Goal: Task Accomplishment & Management: Manage account settings

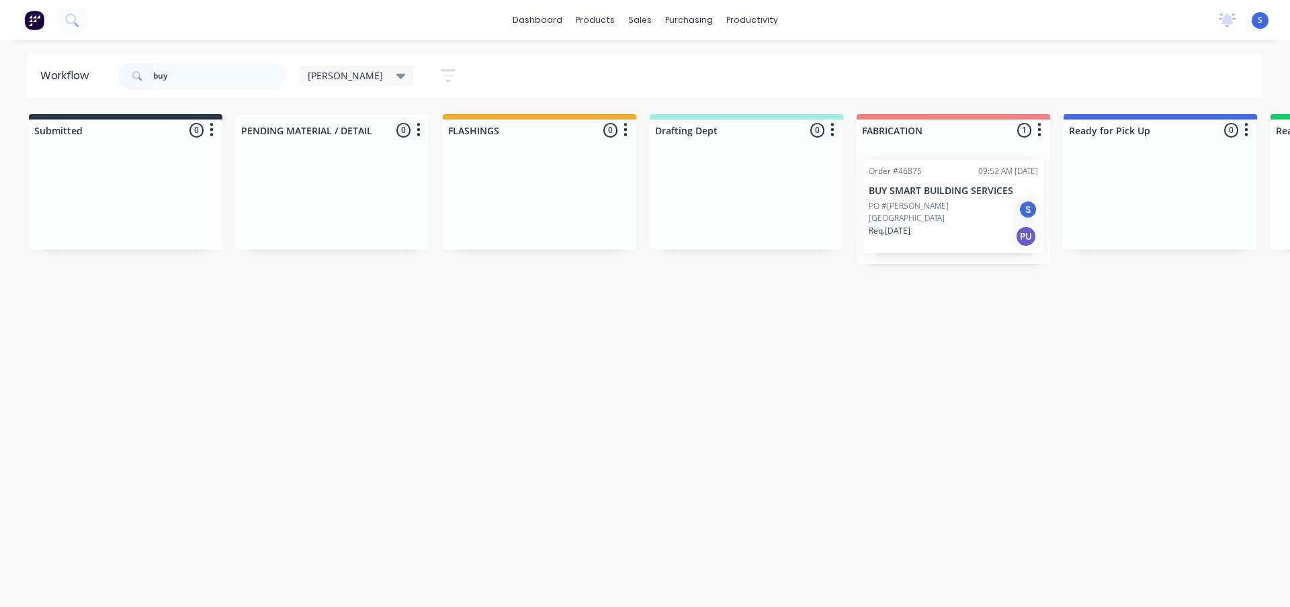
click at [0, 70] on html "dashboard products sales purchasing productivity dashboard products Product Cat…" at bounding box center [645, 263] width 1290 height 527
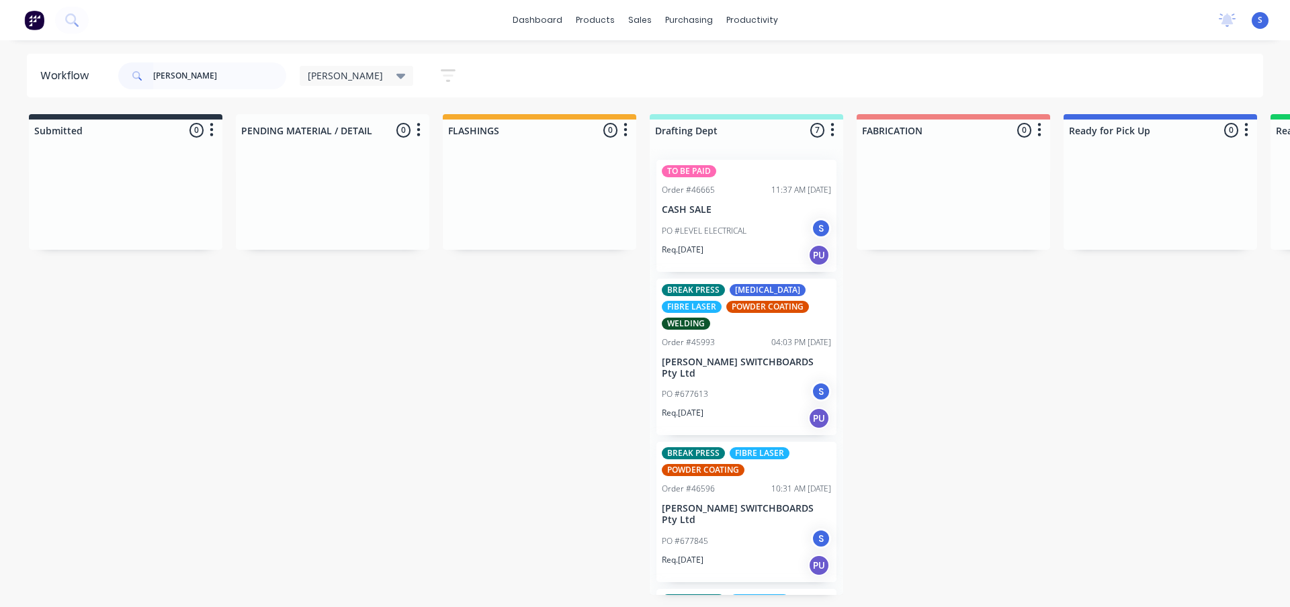
type input "[PERSON_NAME]"
click at [733, 529] on div "PO #677845 S" at bounding box center [746, 542] width 169 height 26
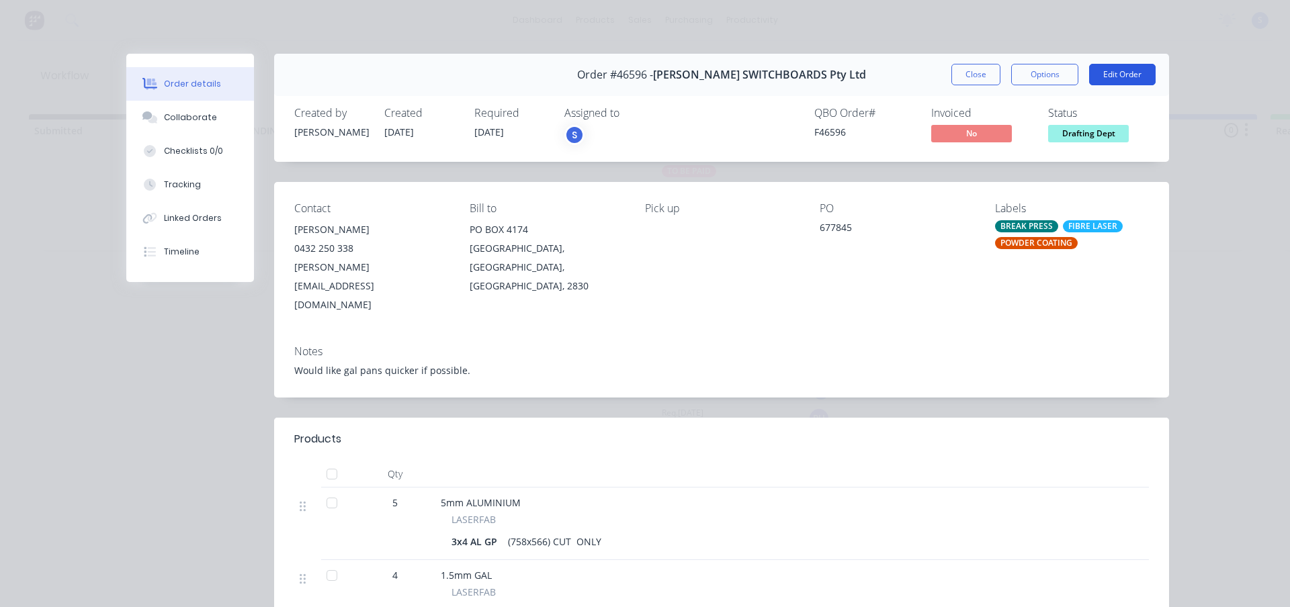
click at [1115, 78] on button "Edit Order" at bounding box center [1122, 74] width 66 height 21
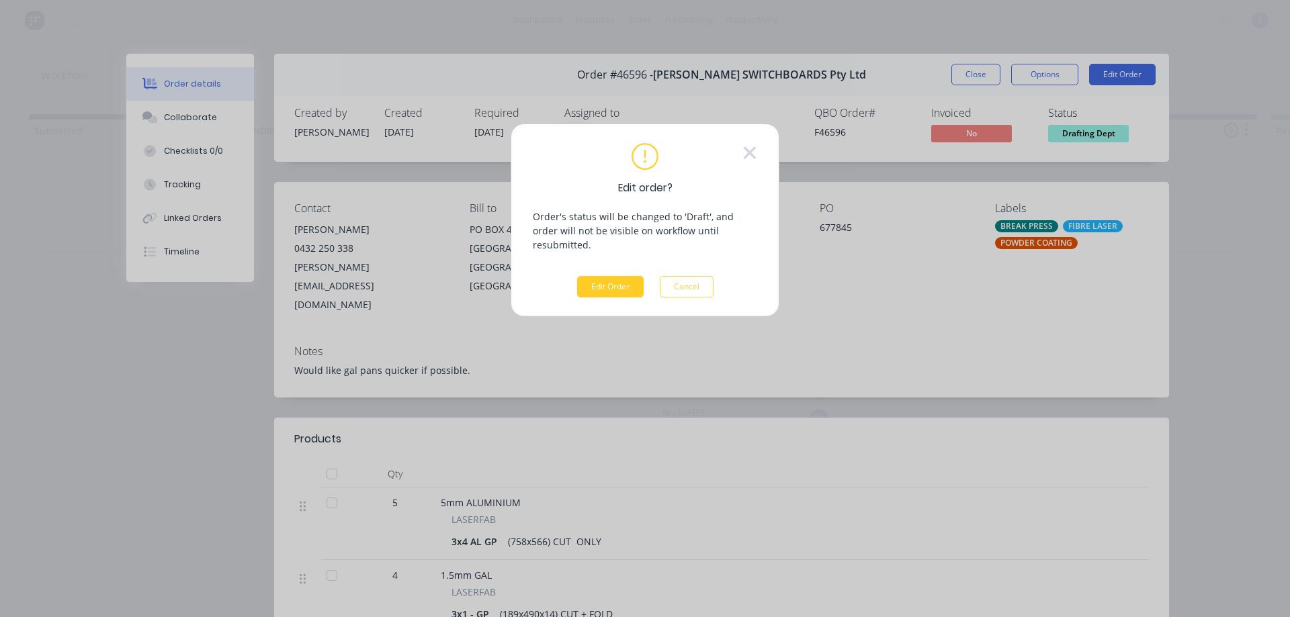
click at [612, 276] on button "Edit Order" at bounding box center [610, 286] width 66 height 21
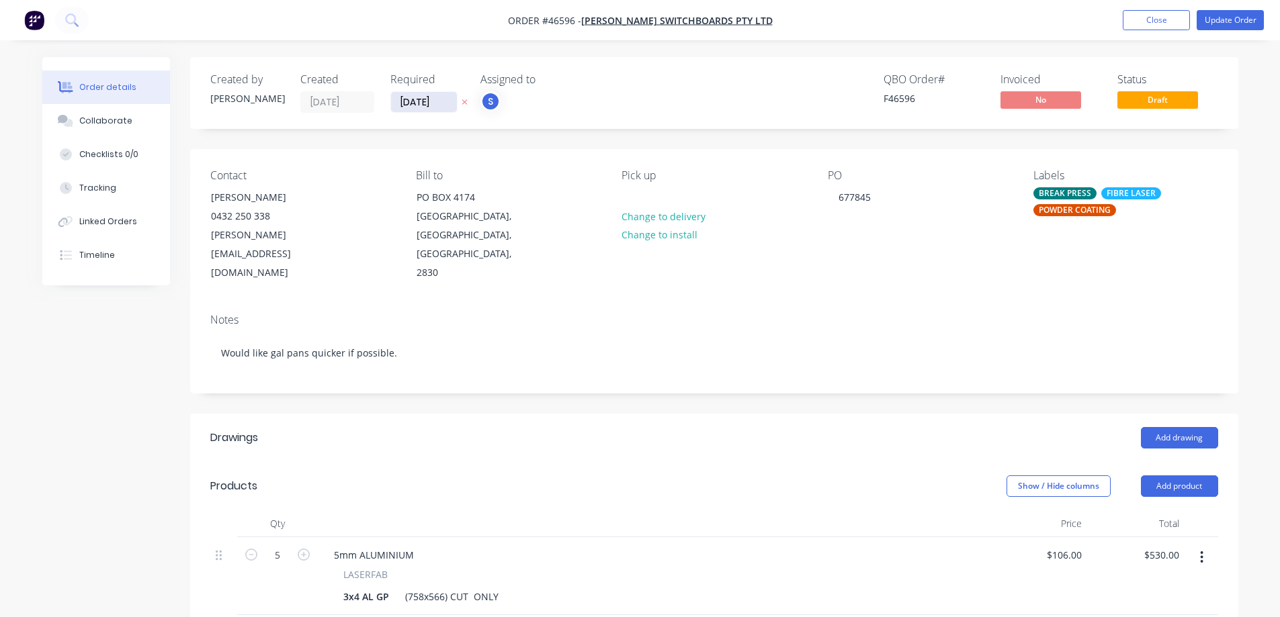
click at [441, 103] on input "[DATE]" at bounding box center [424, 102] width 66 height 20
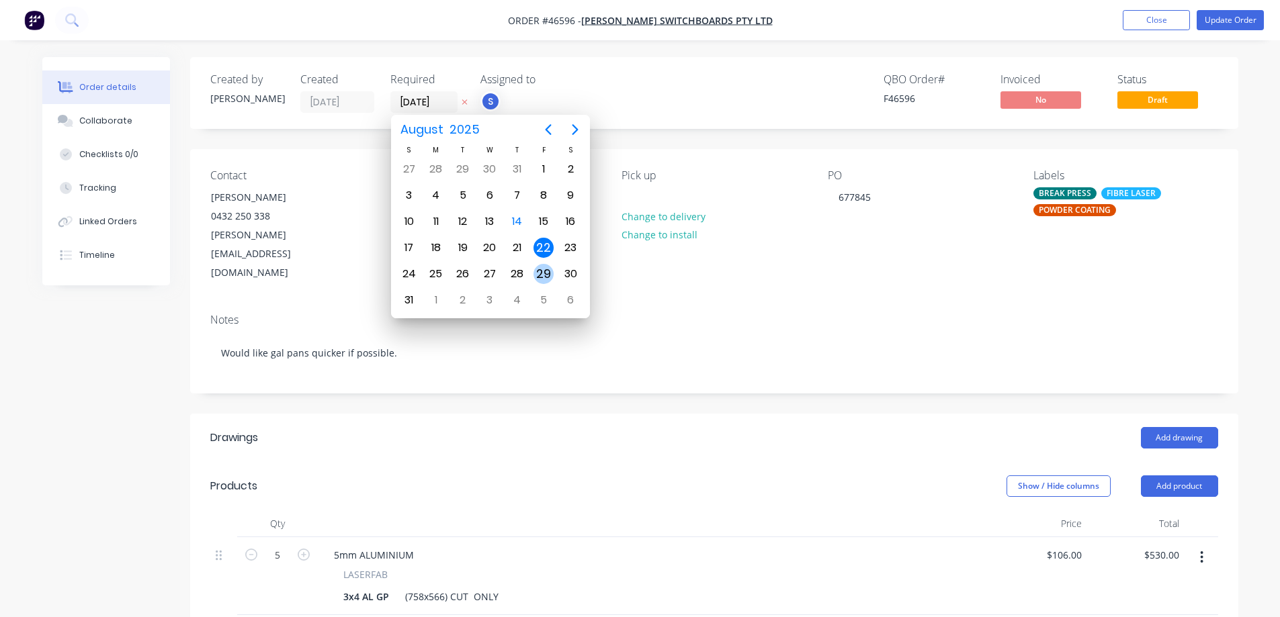
click at [541, 276] on div "29" at bounding box center [543, 274] width 20 height 20
type input "[DATE]"
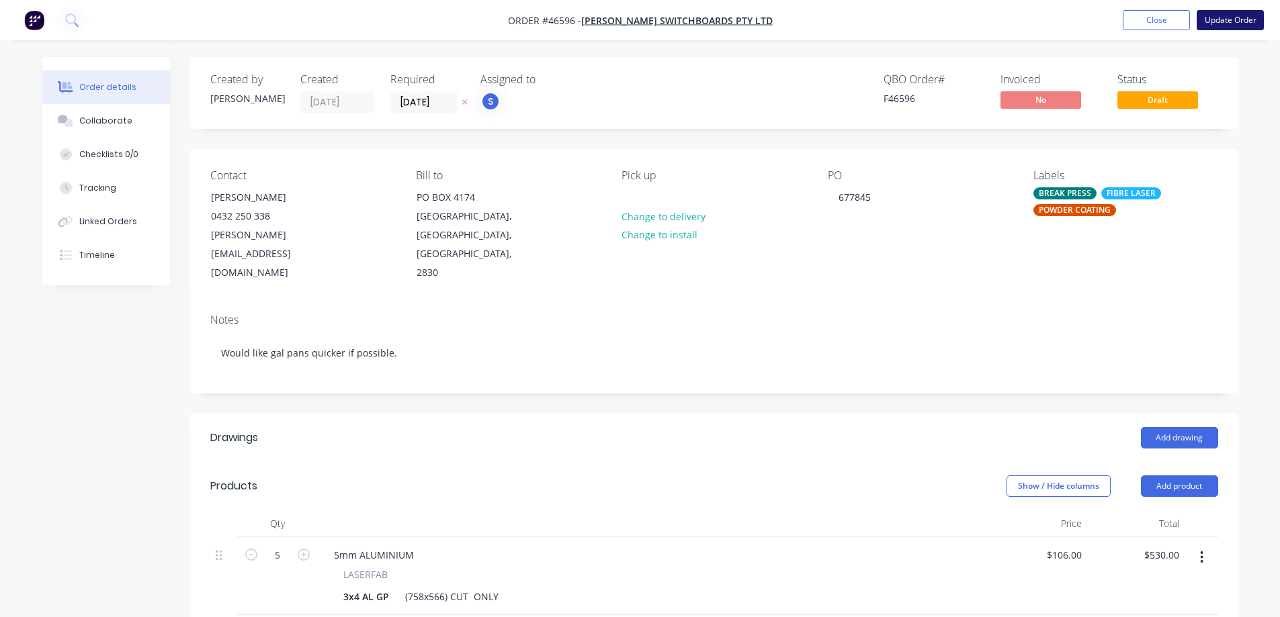
click at [1235, 19] on button "Update Order" at bounding box center [1229, 20] width 67 height 20
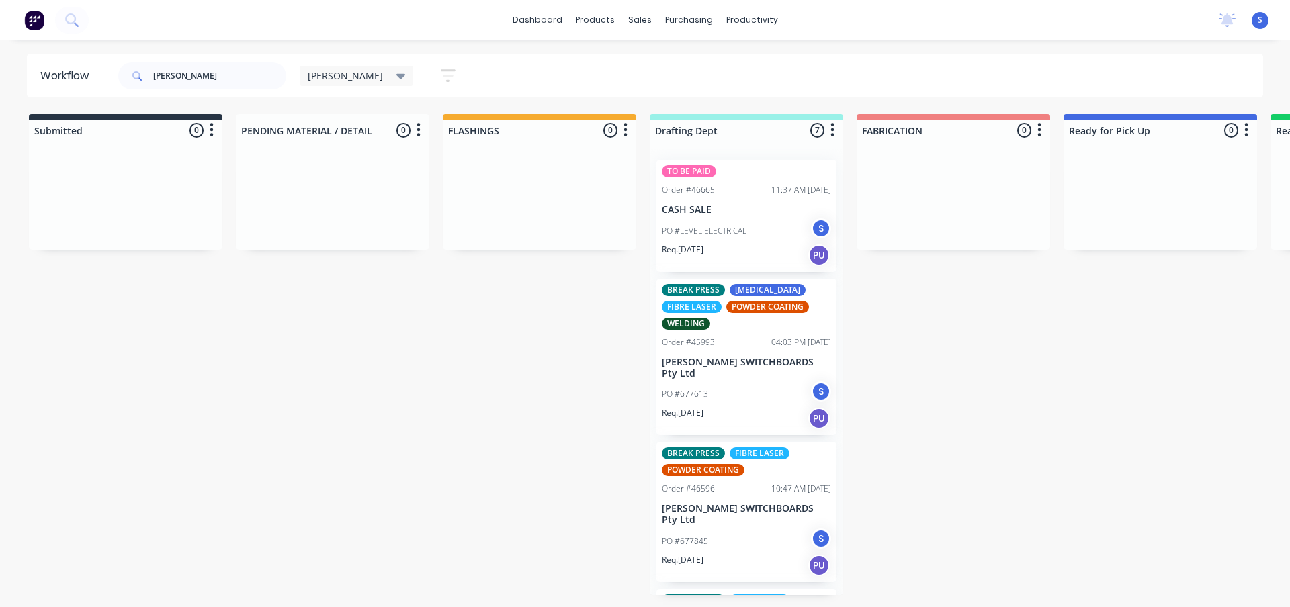
click at [731, 554] on div "Req. [DATE] PU" at bounding box center [746, 565] width 169 height 23
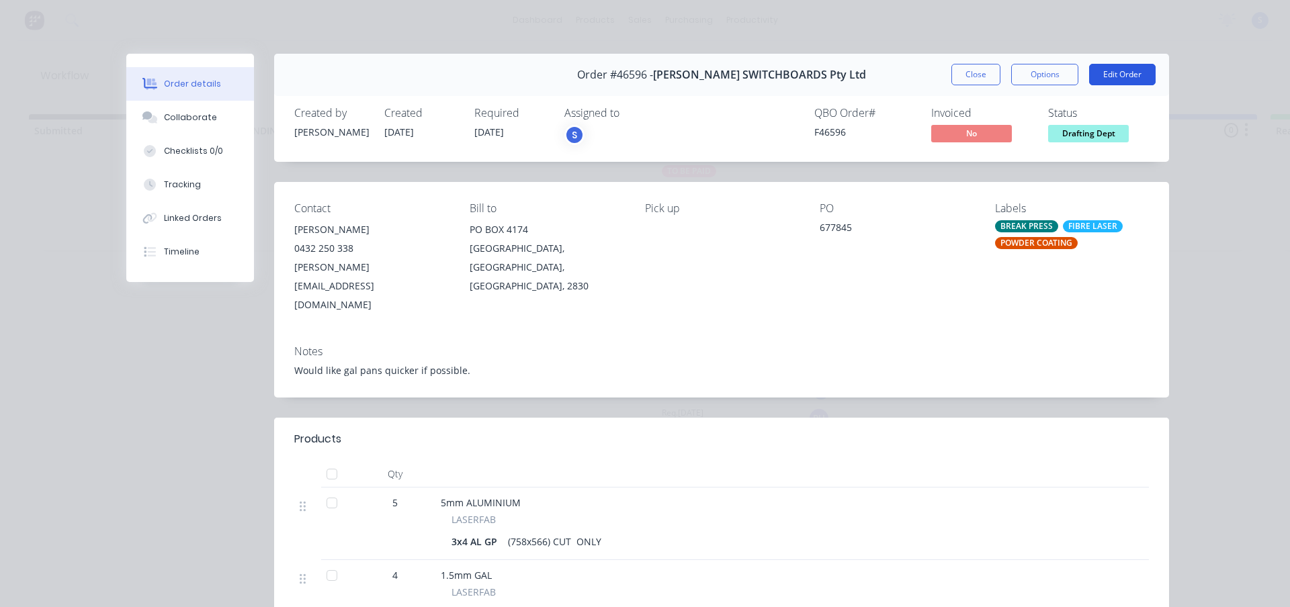
click at [1120, 73] on button "Edit Order" at bounding box center [1122, 74] width 66 height 21
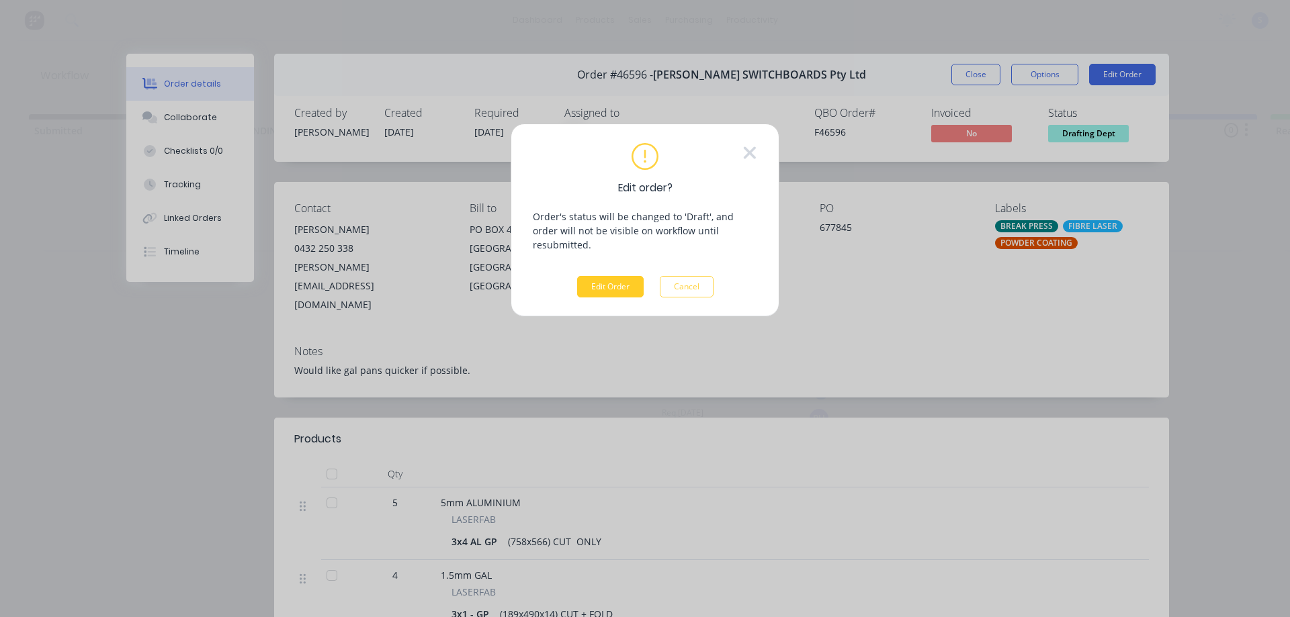
click at [593, 276] on button "Edit Order" at bounding box center [610, 286] width 66 height 21
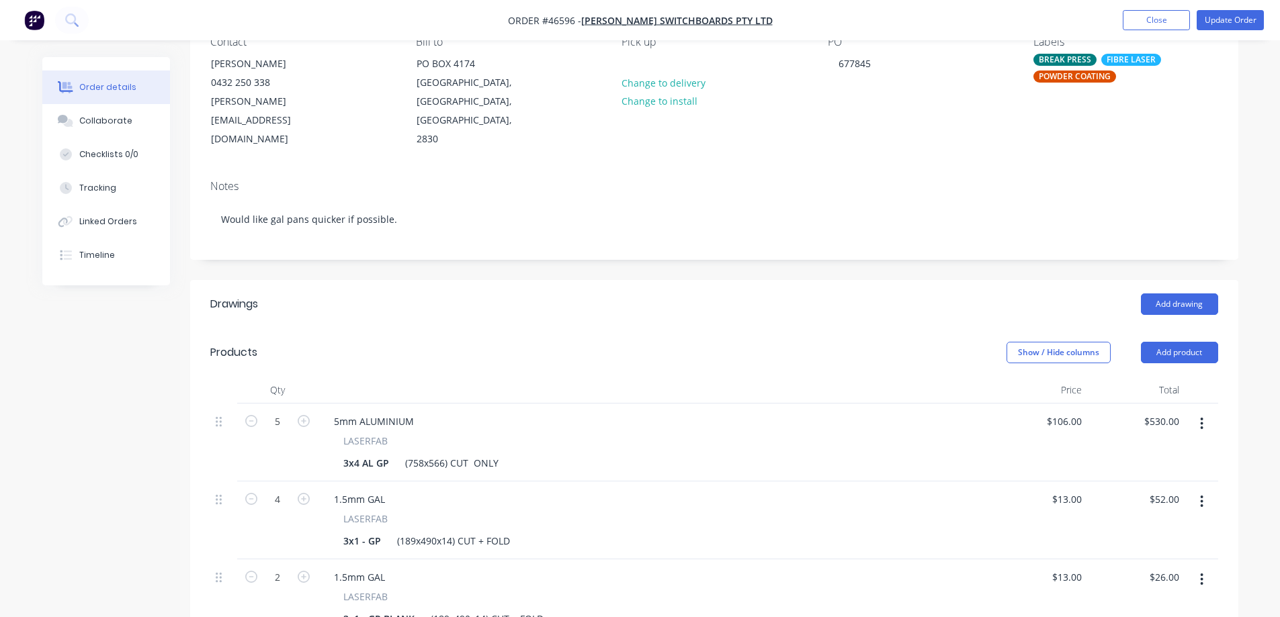
scroll to position [134, 0]
click at [305, 414] on icon "button" at bounding box center [304, 420] width 12 height 12
type input "6"
type input "$636.00"
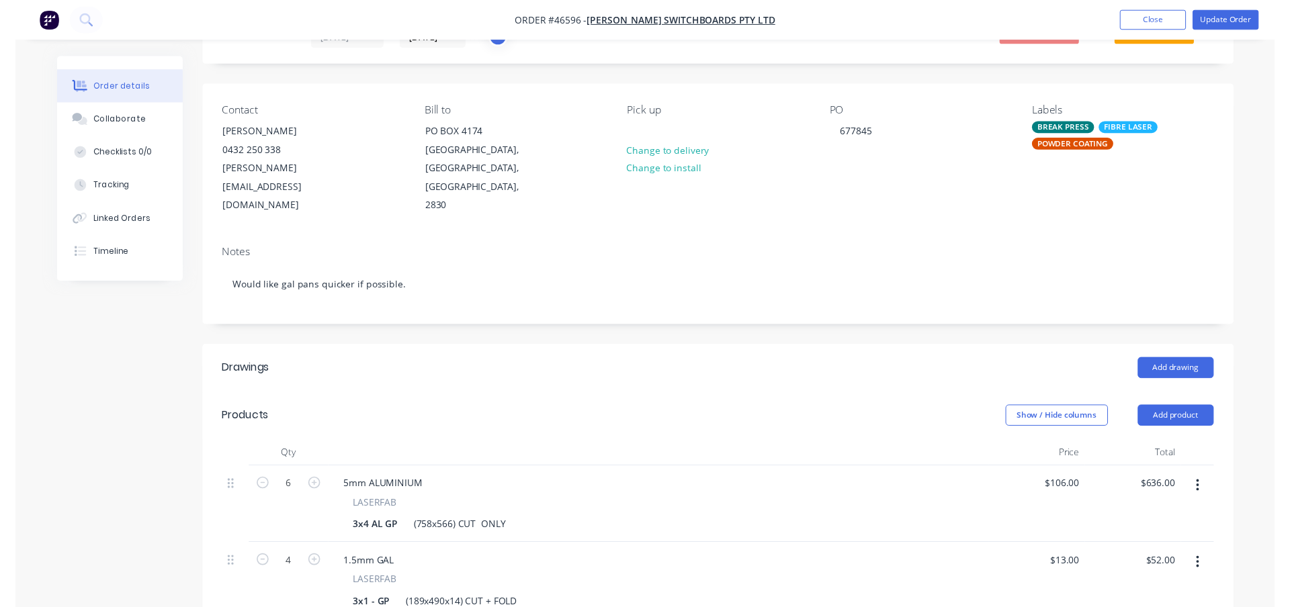
scroll to position [0, 0]
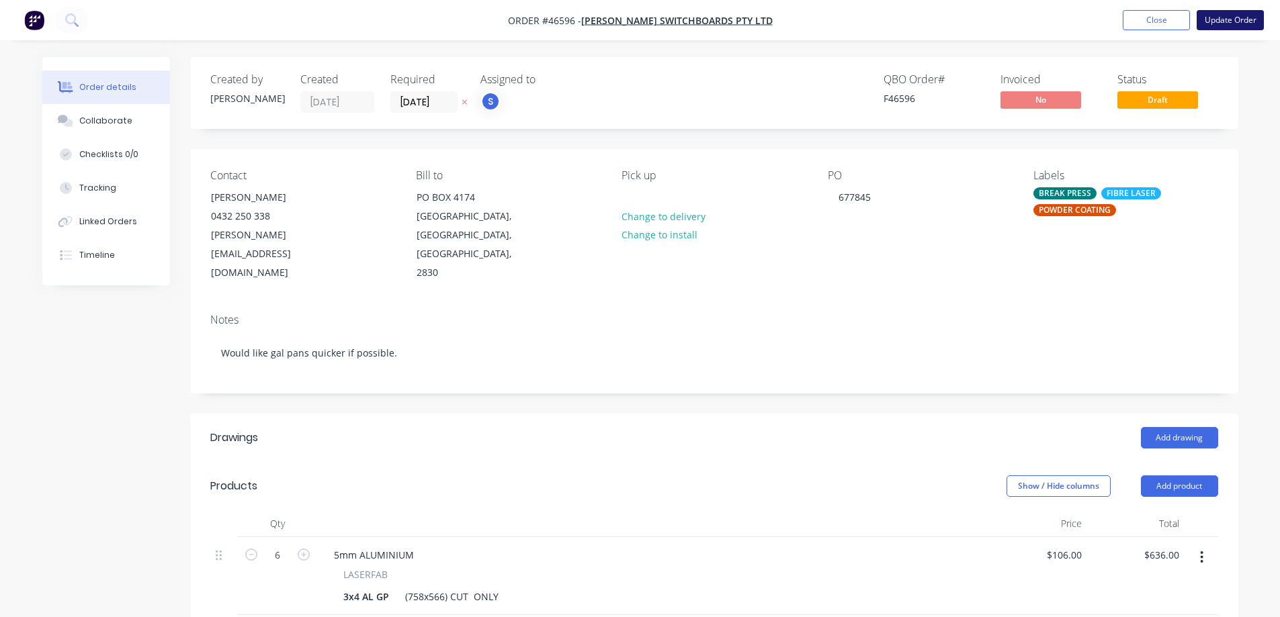
click at [1243, 16] on button "Update Order" at bounding box center [1229, 20] width 67 height 20
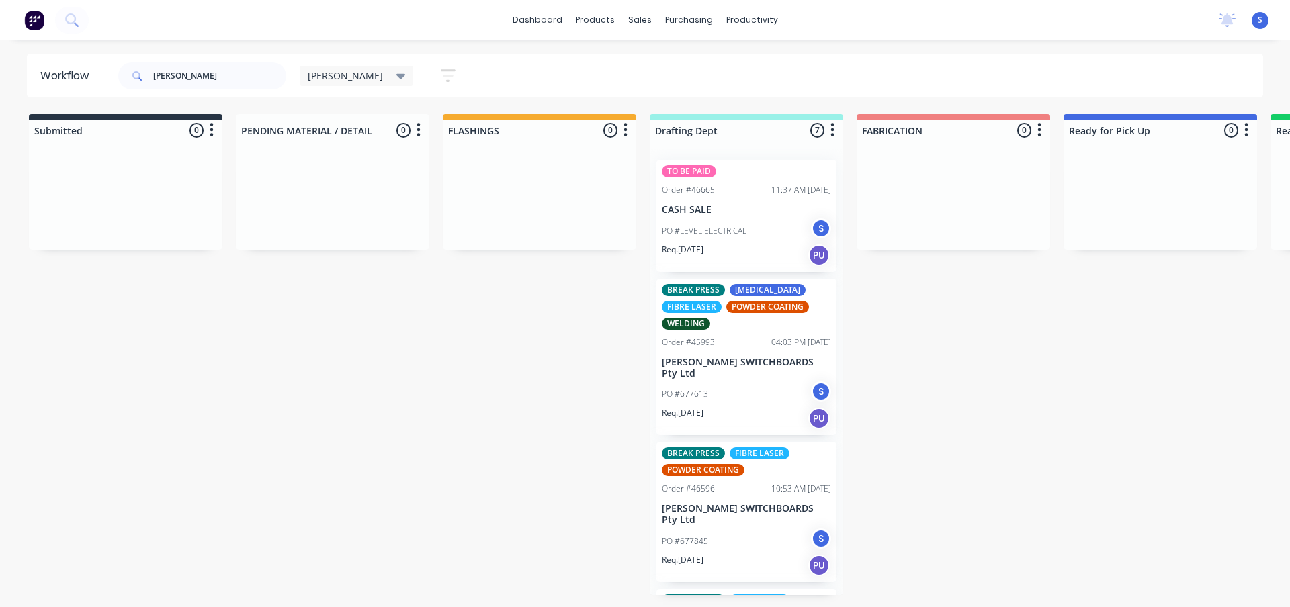
click at [725, 554] on div "Req. [DATE] PU" at bounding box center [746, 565] width 169 height 23
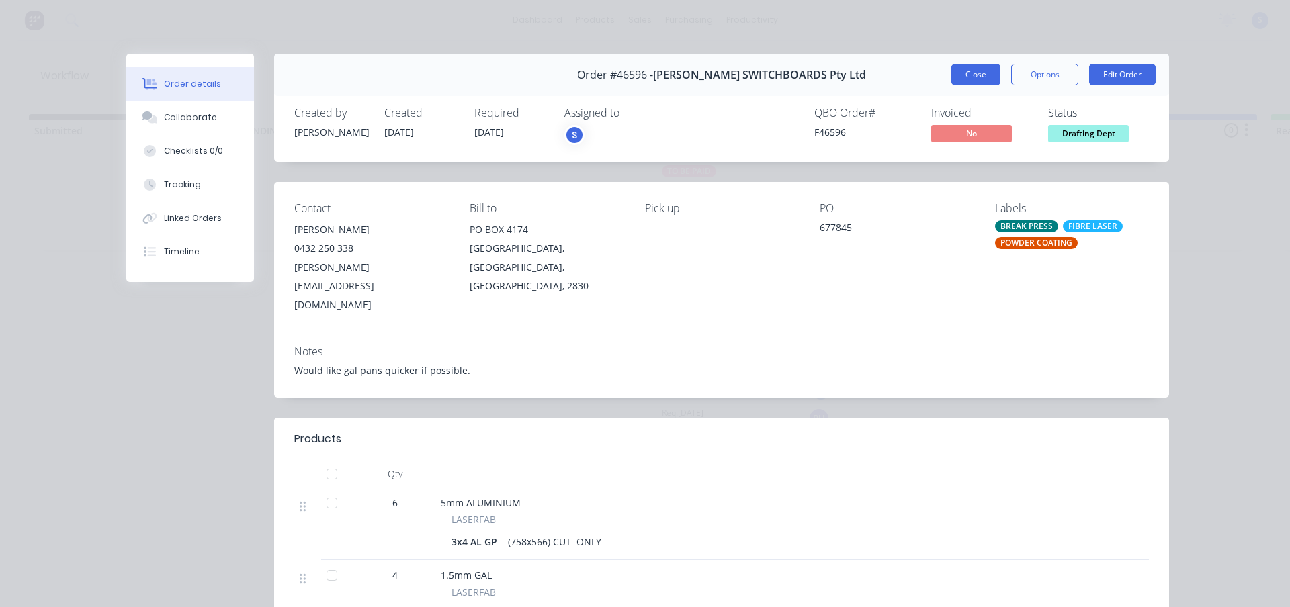
click at [965, 72] on button "Close" at bounding box center [975, 74] width 49 height 21
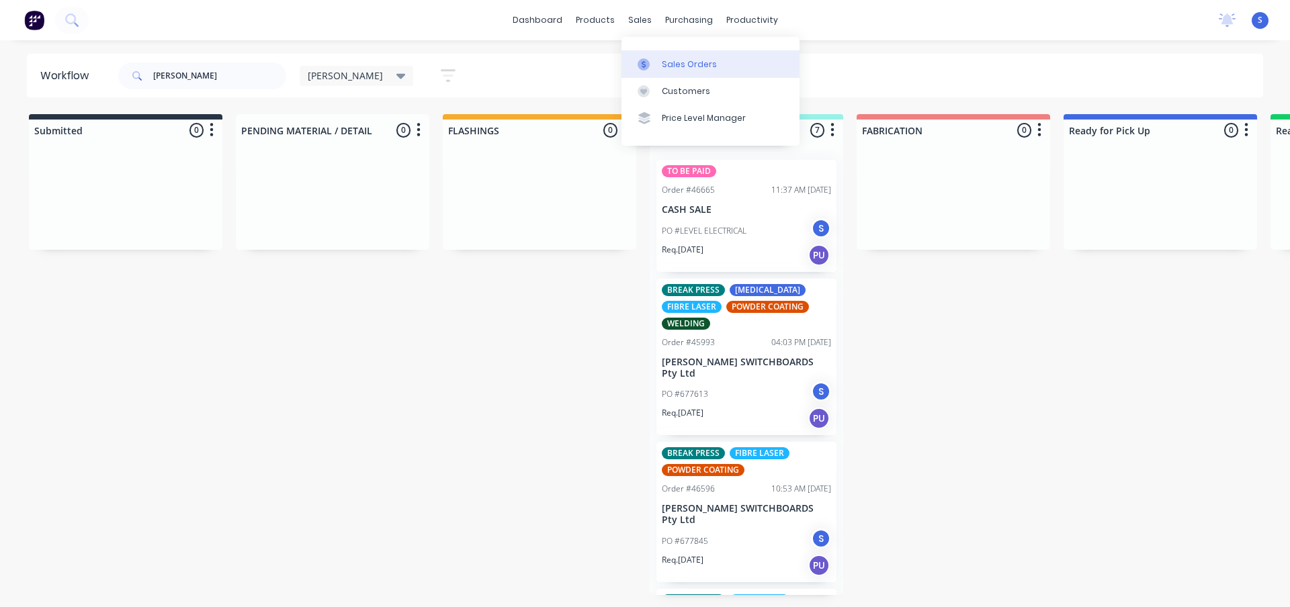
click at [685, 64] on div "Sales Orders" at bounding box center [689, 64] width 55 height 12
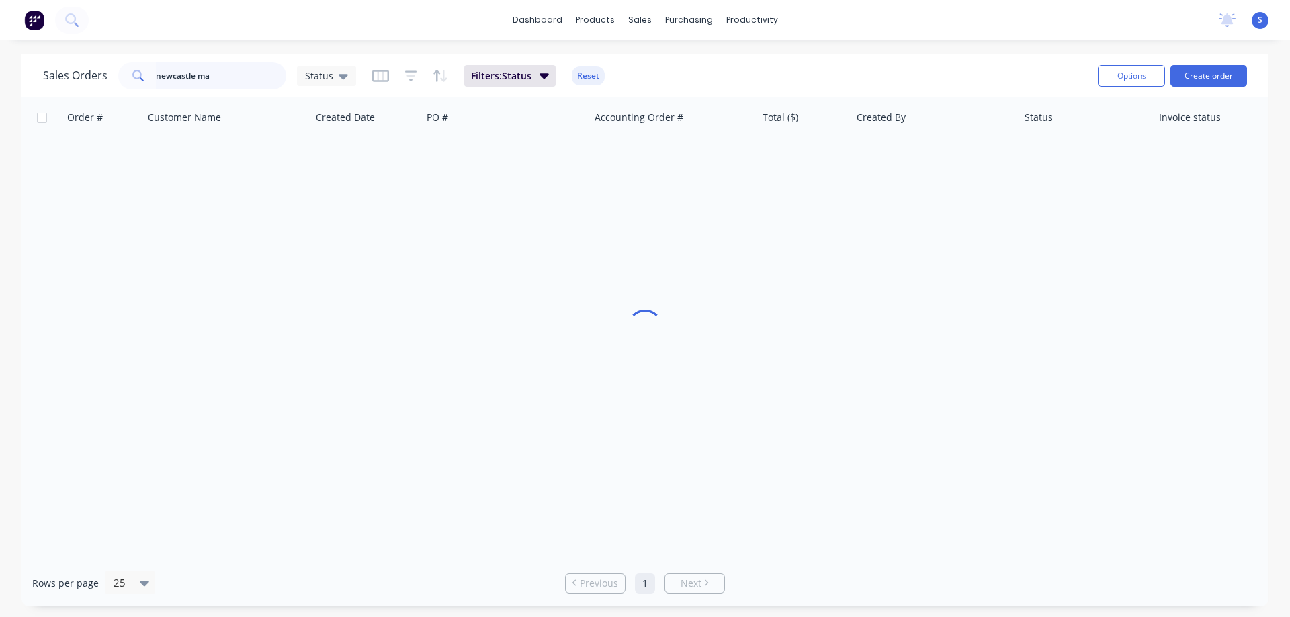
drag, startPoint x: 252, startPoint y: 76, endPoint x: 0, endPoint y: 92, distance: 252.4
click at [103, 89] on div "Sales Orders [GEOGRAPHIC_DATA] ma Status Filters: Status Reset" at bounding box center [565, 75] width 1044 height 33
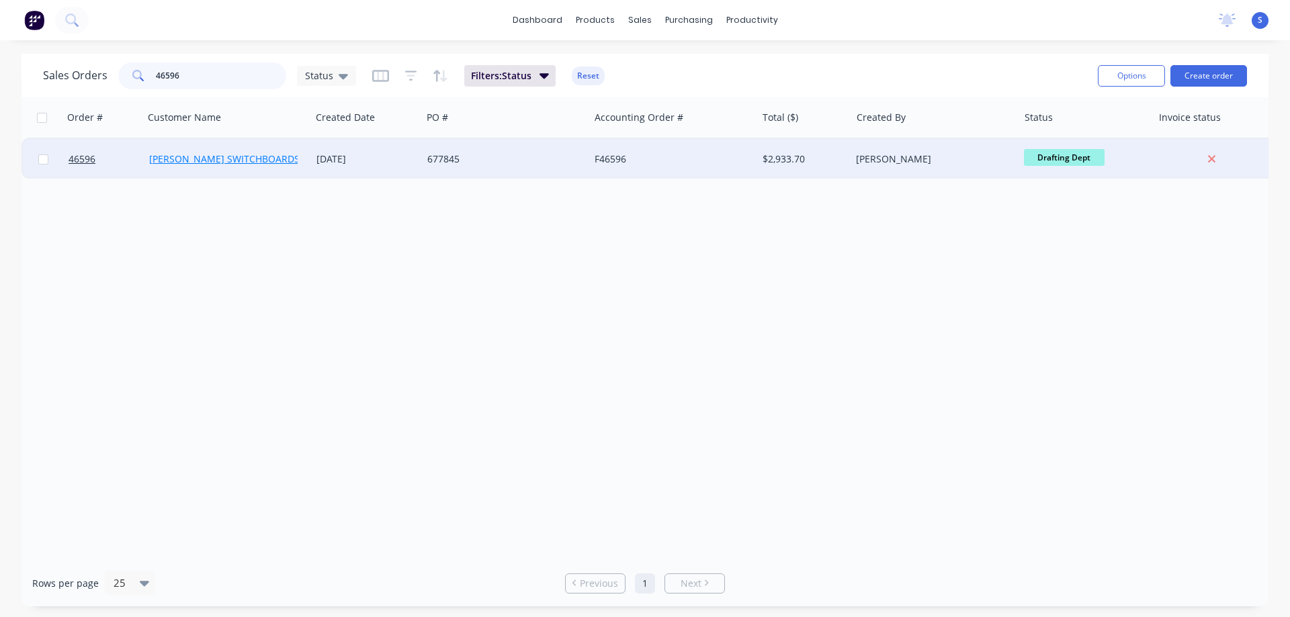
type input "46596"
click at [272, 161] on link "[PERSON_NAME] SWITCHBOARDS Pty Ltd" at bounding box center [240, 158] width 183 height 13
click at [498, 150] on div "677845" at bounding box center [505, 159] width 167 height 40
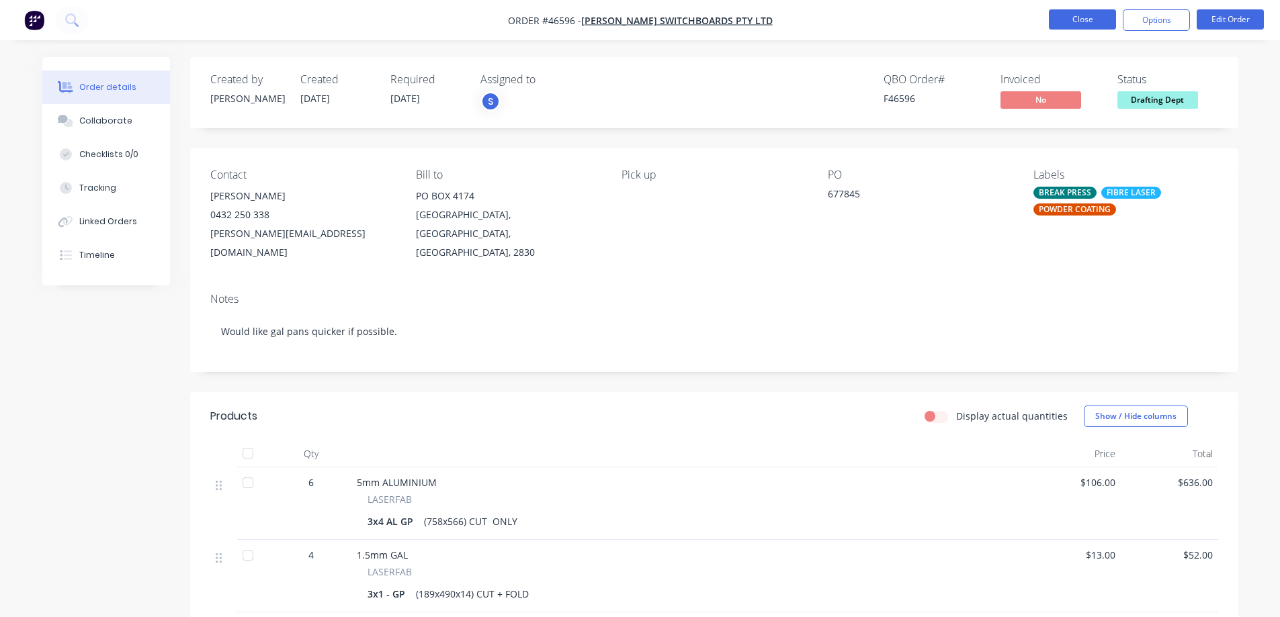
click at [1088, 21] on button "Close" at bounding box center [1082, 19] width 67 height 20
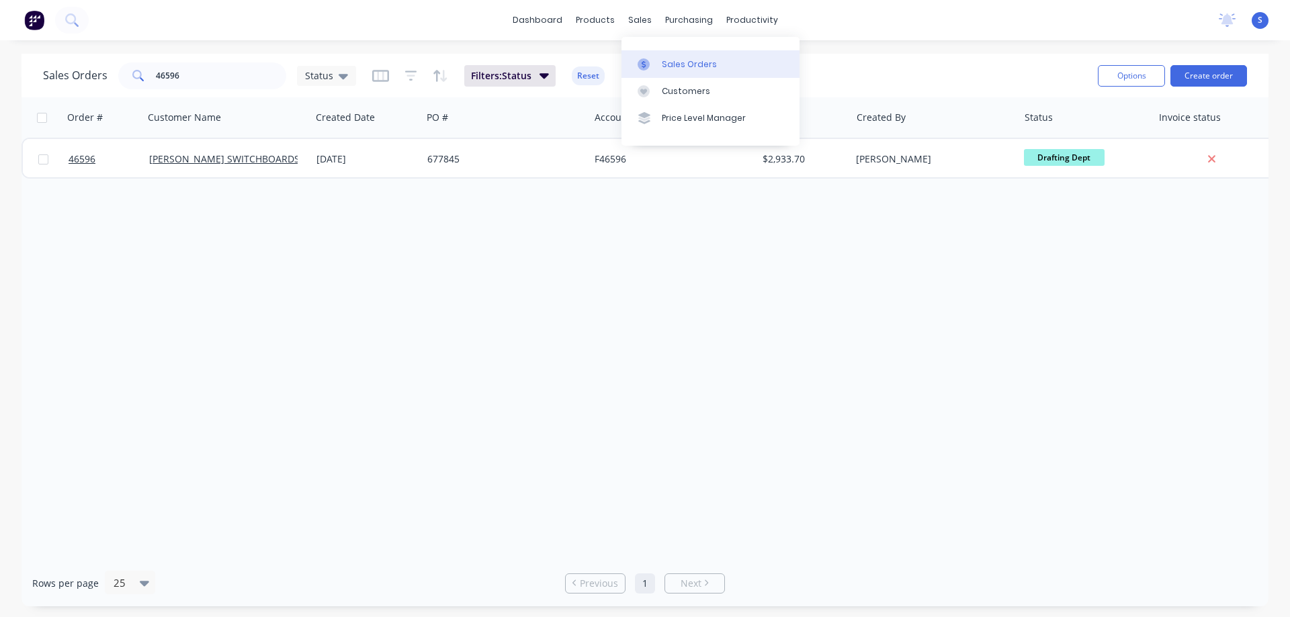
click at [678, 64] on div "Sales Orders" at bounding box center [689, 64] width 55 height 12
click at [207, 82] on input "46596" at bounding box center [221, 75] width 131 height 27
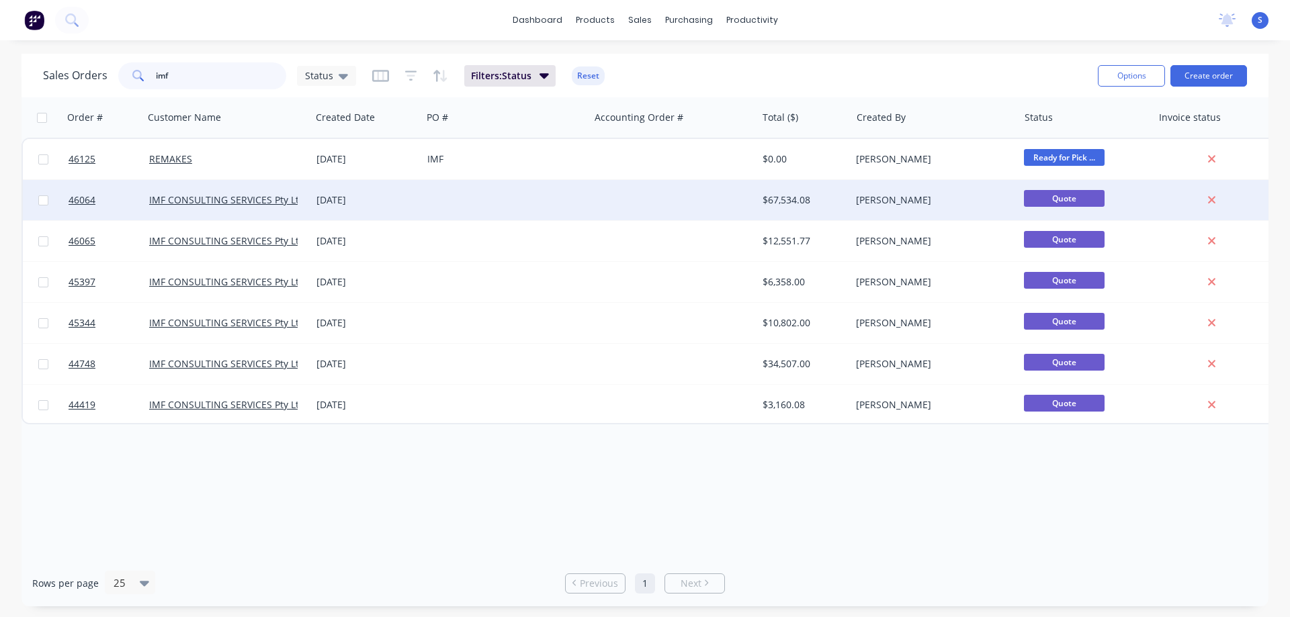
type input "imf"
click at [429, 204] on div at bounding box center [505, 200] width 167 height 40
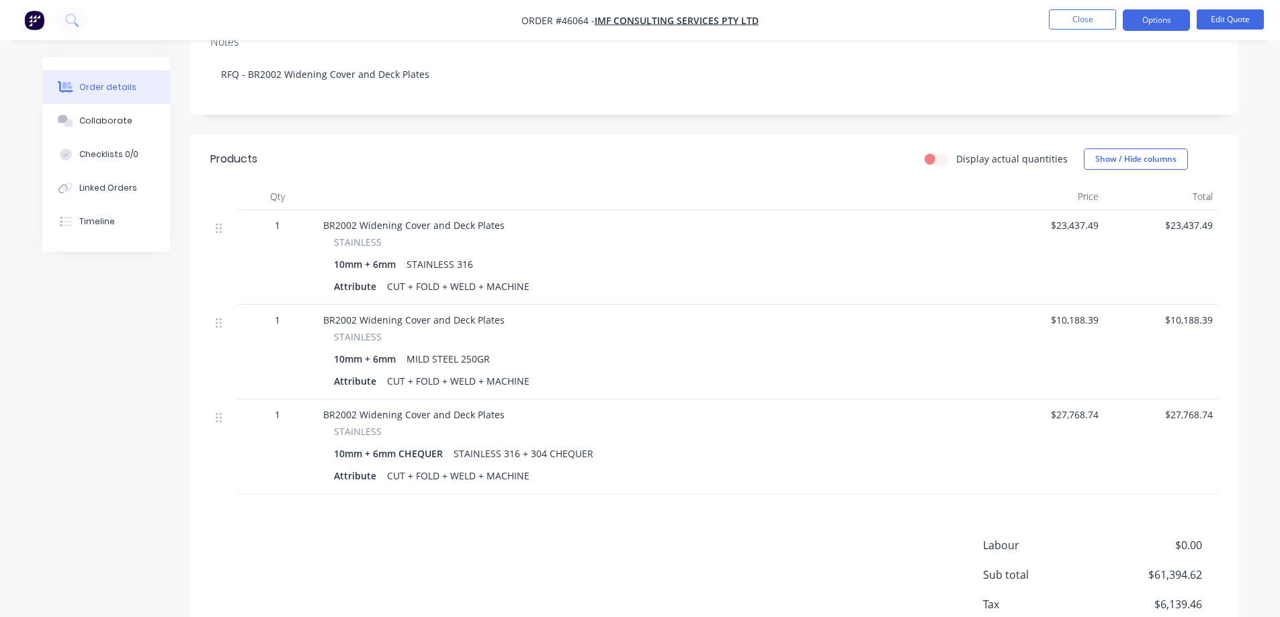
scroll to position [75, 0]
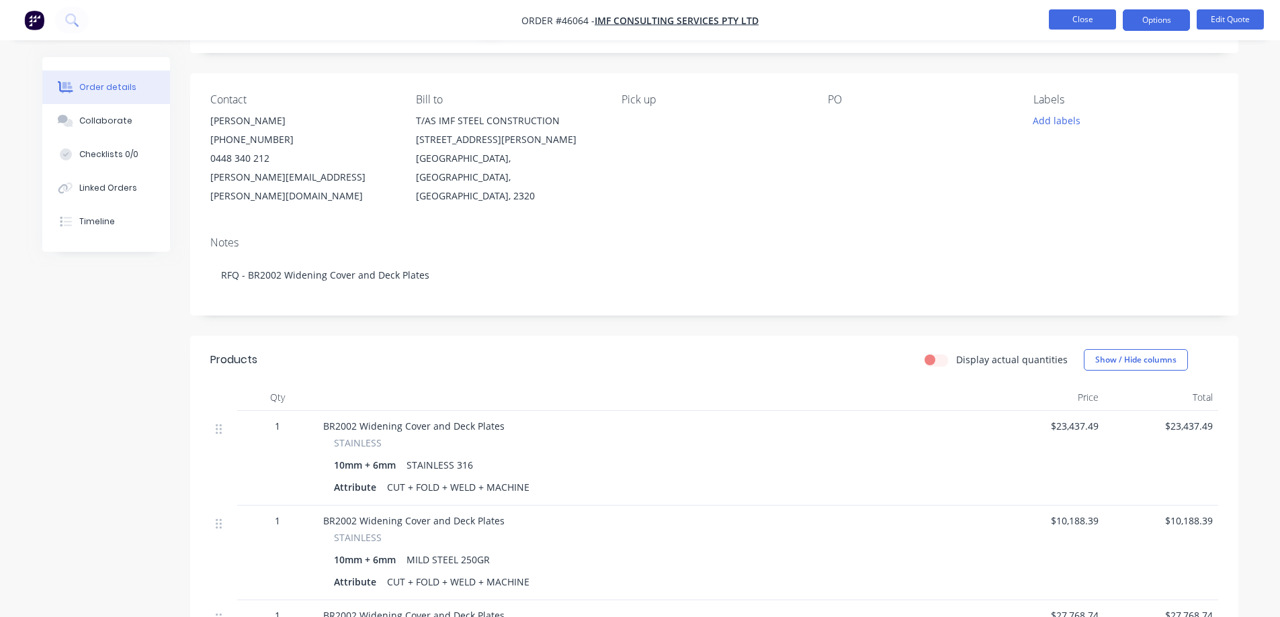
click at [1082, 28] on button "Close" at bounding box center [1082, 19] width 67 height 20
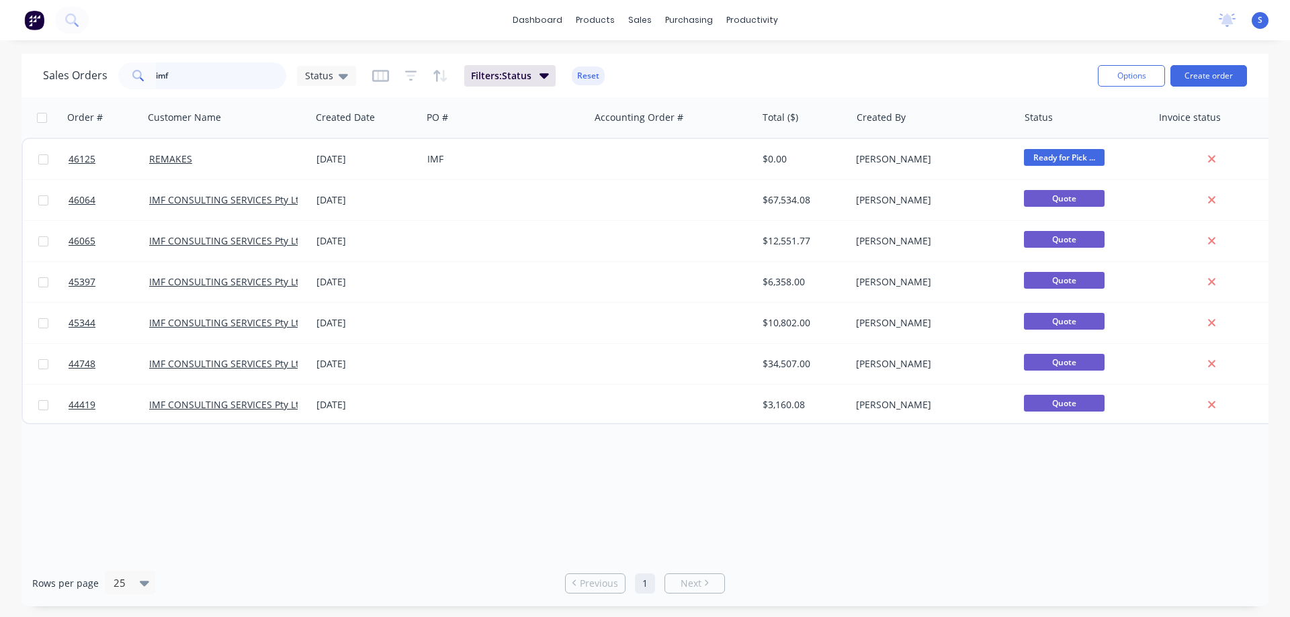
click at [227, 76] on input "imf" at bounding box center [221, 75] width 131 height 27
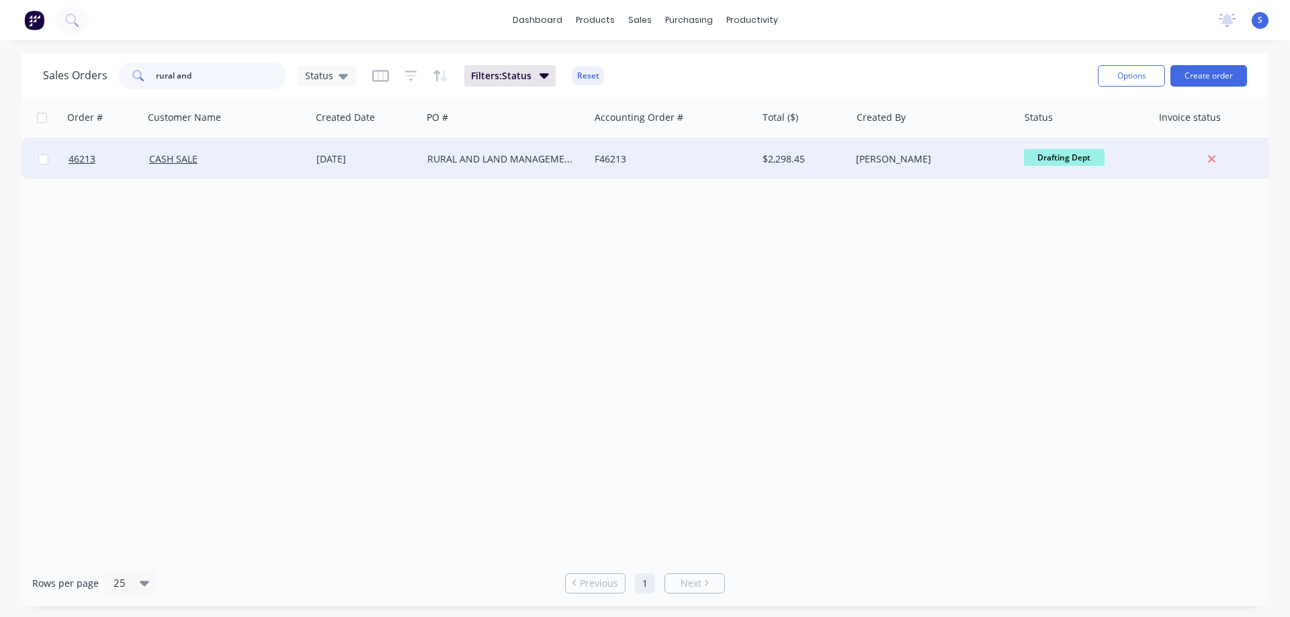
type input "rural and"
click at [380, 156] on div "[DATE]" at bounding box center [366, 158] width 100 height 13
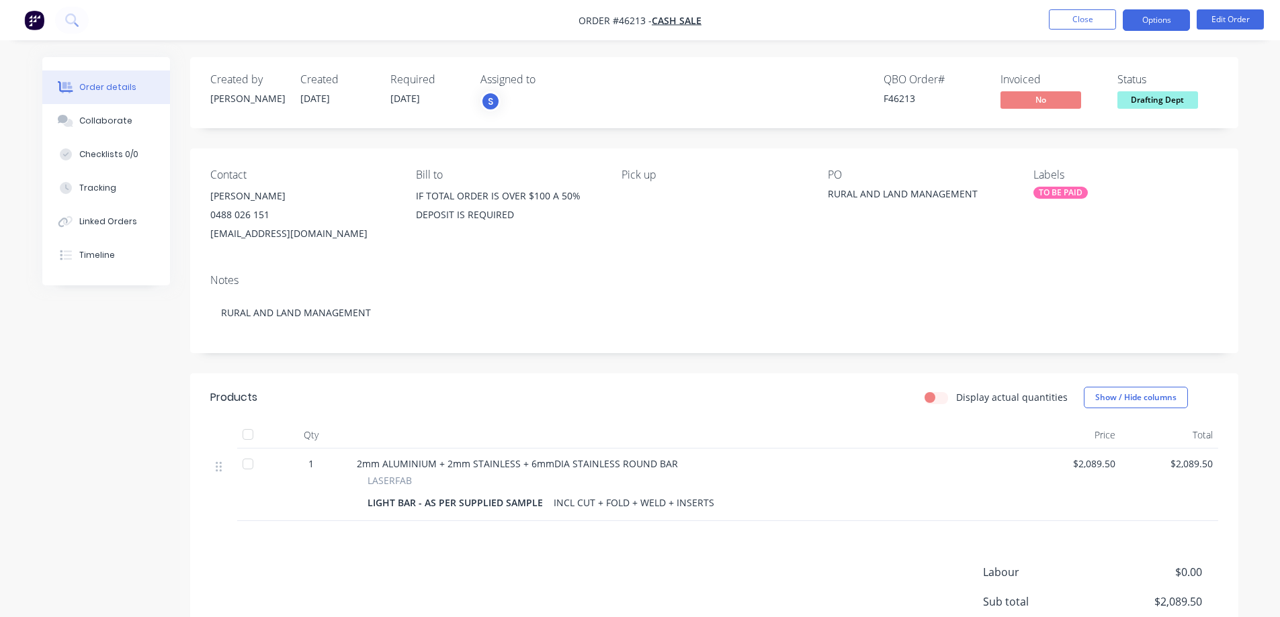
click at [1165, 19] on button "Options" at bounding box center [1155, 19] width 67 height 21
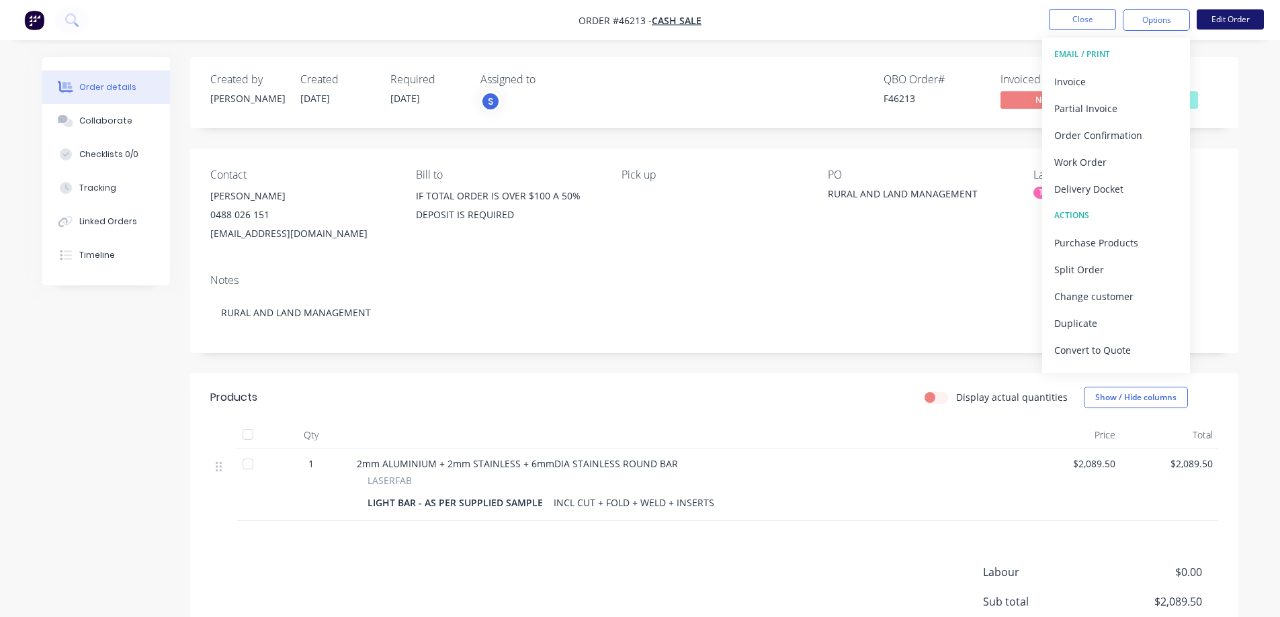
click at [1261, 23] on button "Edit Order" at bounding box center [1229, 19] width 67 height 20
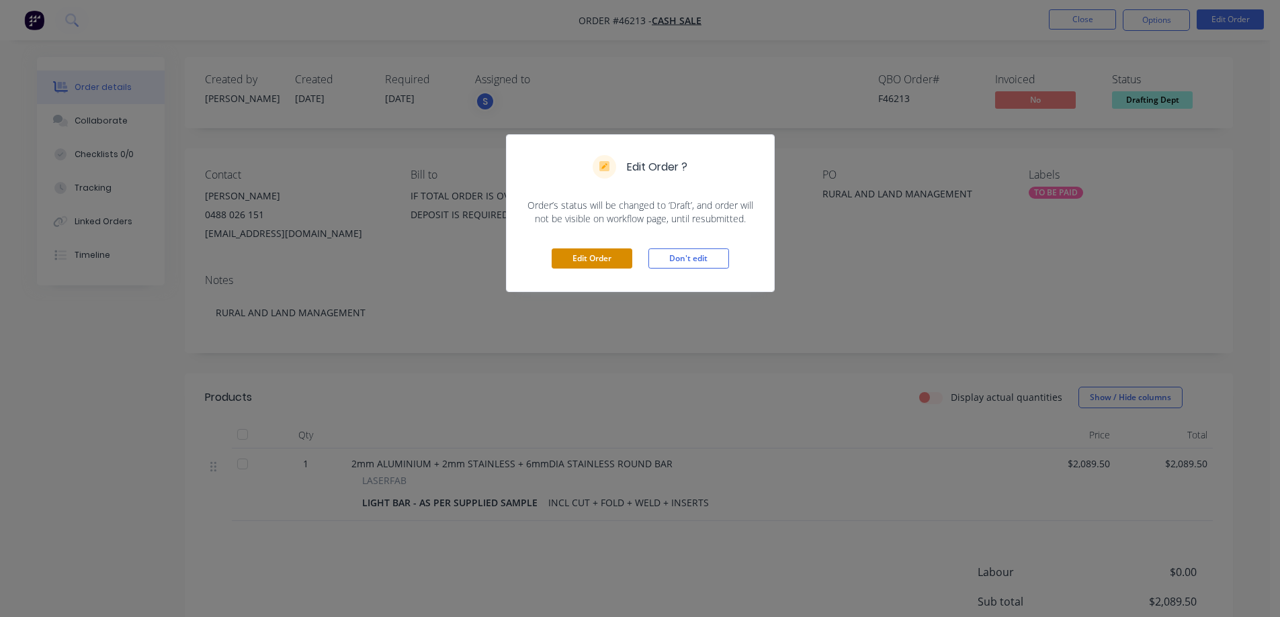
click at [594, 259] on button "Edit Order" at bounding box center [591, 259] width 81 height 20
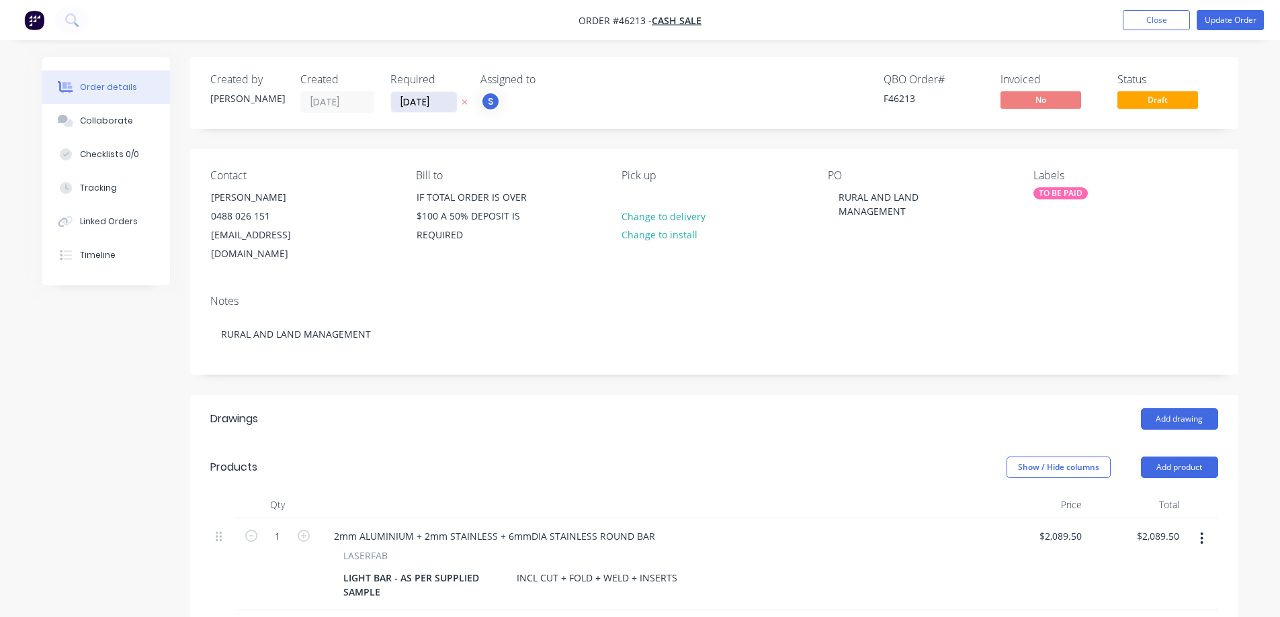
click at [435, 97] on input "[DATE]" at bounding box center [424, 102] width 66 height 20
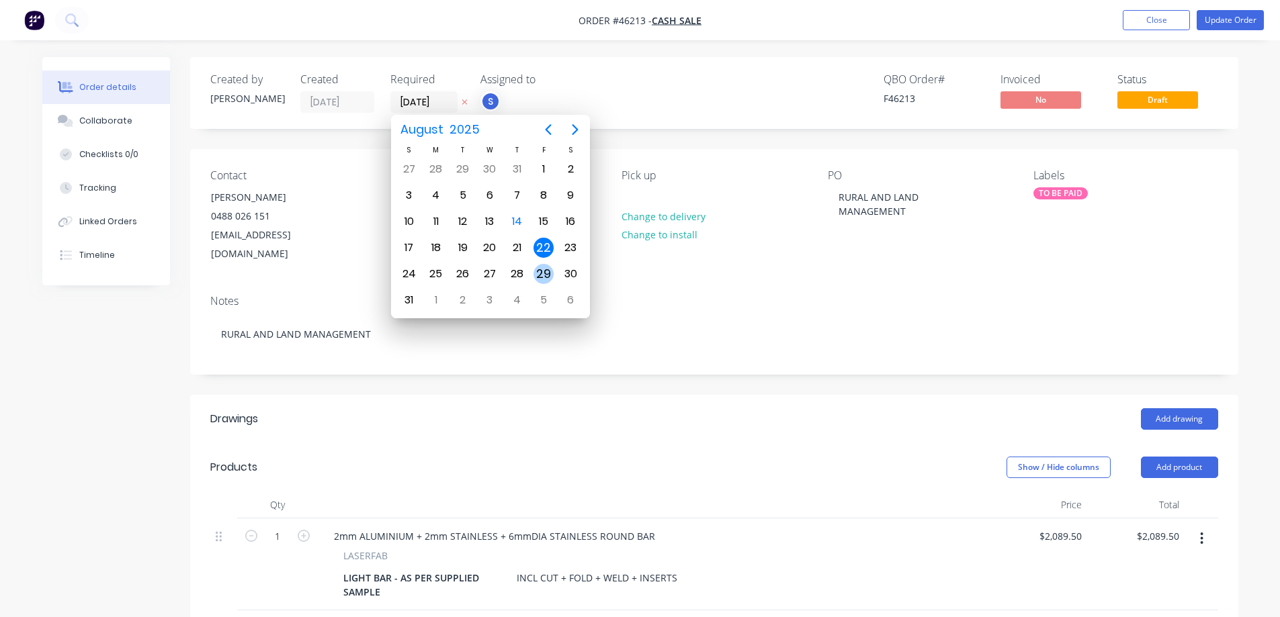
click at [547, 272] on div "29" at bounding box center [543, 274] width 20 height 20
type input "[DATE]"
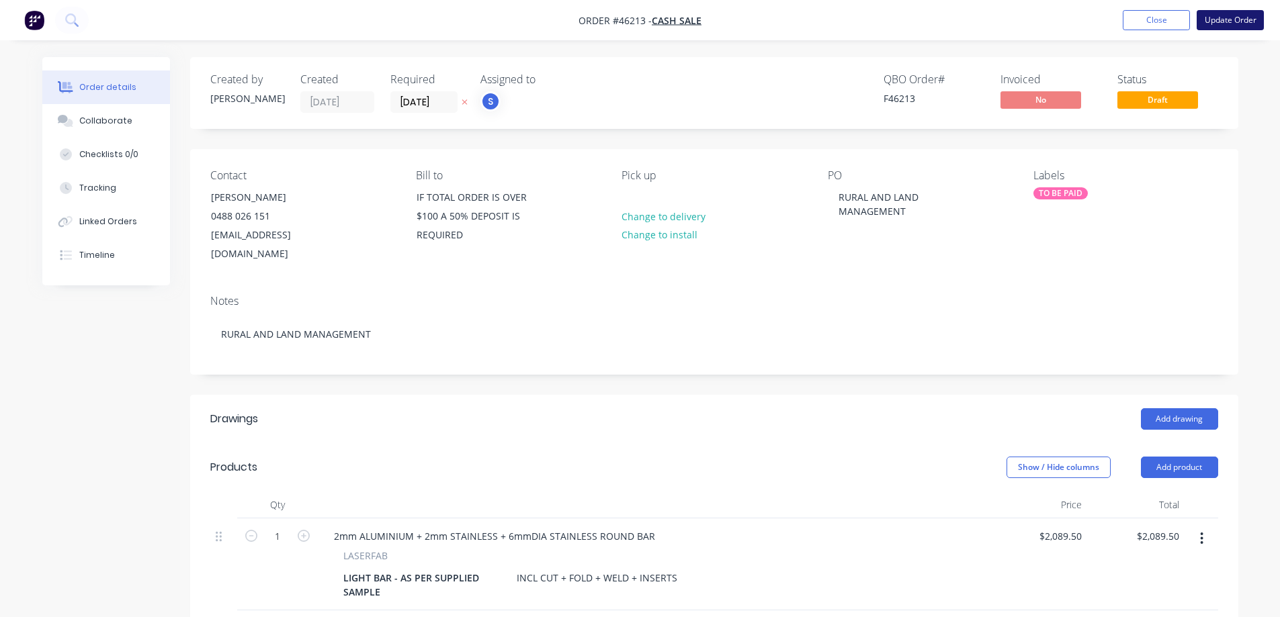
click at [1235, 26] on button "Update Order" at bounding box center [1229, 20] width 67 height 20
